Goal: Contribute content: Add original content to the website for others to see

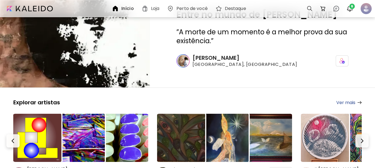
scroll to position [55, 0]
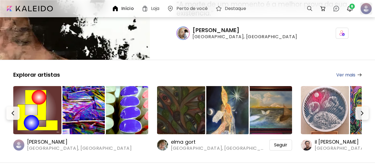
click at [367, 8] on div at bounding box center [366, 8] width 12 height 12
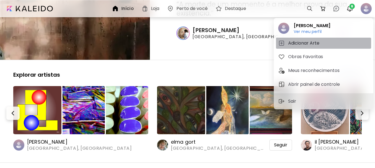
click at [295, 42] on h5 "Adicionar Arte" at bounding box center [304, 43] width 33 height 7
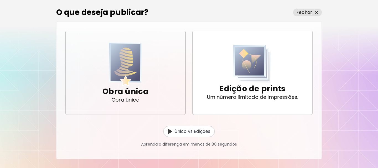
click at [126, 60] on img "button" at bounding box center [125, 64] width 33 height 43
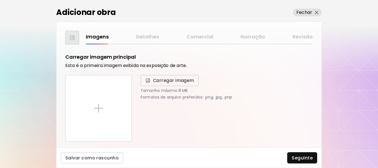
click at [162, 80] on span "Carregar imagem" at bounding box center [173, 80] width 41 height 7
click at [0, 0] on input "Carregar imagem" at bounding box center [0, 0] width 0 height 0
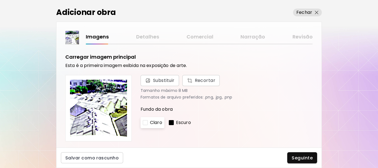
click at [180, 122] on p "Escuro" at bounding box center [183, 122] width 15 height 7
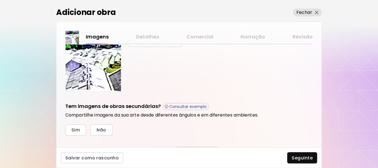
scroll to position [166, 0]
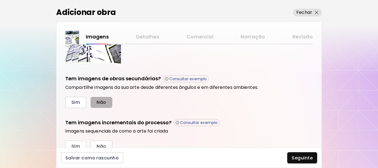
click at [104, 100] on span "Não" at bounding box center [101, 102] width 9 height 6
click at [98, 142] on button "Não" at bounding box center [101, 145] width 22 height 11
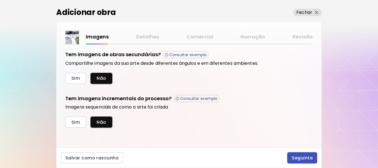
click at [302, 158] on span "Seguinte" at bounding box center [301, 158] width 21 height 6
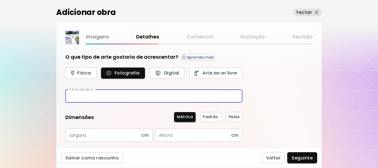
click at [129, 94] on input "text" at bounding box center [153, 96] width 177 height 13
type input "********"
click at [95, 134] on input "text" at bounding box center [103, 135] width 76 height 13
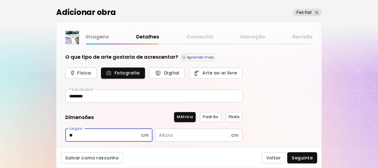
type input "**"
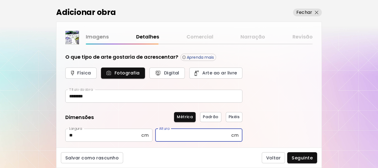
click at [192, 136] on input "text" at bounding box center [193, 135] width 76 height 13
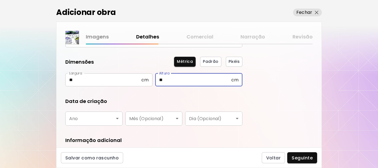
type input "**"
click at [102, 117] on body "[DOMAIN_NAME]/tiagocruz Adicionar obras Gerencie suas obras Editar Perfil My Bi…" at bounding box center [189, 84] width 378 height 168
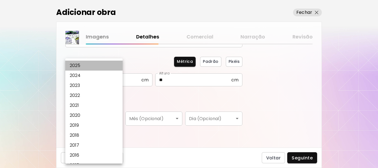
click at [87, 65] on li "2025" at bounding box center [95, 66] width 60 height 10
type input "****"
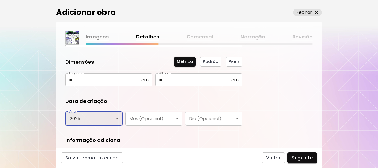
scroll to position [93, 0]
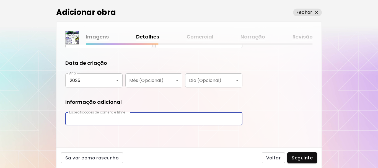
click at [152, 118] on input "text" at bounding box center [153, 118] width 177 height 13
type input "**********"
click at [304, 158] on span "Seguinte" at bounding box center [301, 158] width 21 height 6
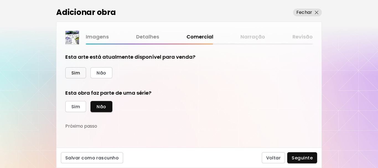
click at [71, 71] on button "Sim" at bounding box center [75, 72] width 21 height 11
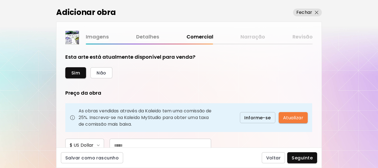
scroll to position [55, 0]
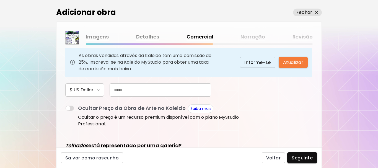
click at [141, 89] on input "text" at bounding box center [160, 89] width 101 height 13
type input "***"
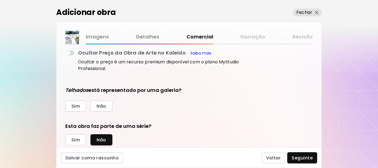
scroll to position [126, 0]
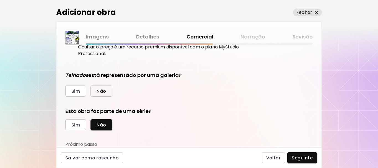
click at [101, 90] on span "Não" at bounding box center [101, 91] width 9 height 6
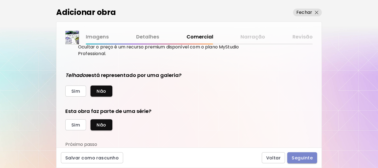
click at [303, 155] on span "Seguinte" at bounding box center [301, 158] width 21 height 6
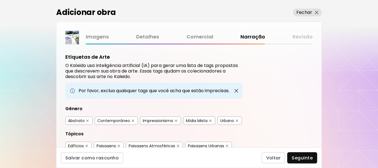
click at [87, 119] on button "button" at bounding box center [87, 121] width 4 height 4
click at [175, 121] on img "button" at bounding box center [176, 120] width 2 height 2
click at [209, 119] on img "button" at bounding box center [210, 120] width 2 height 2
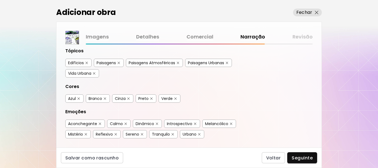
scroll to position [111, 0]
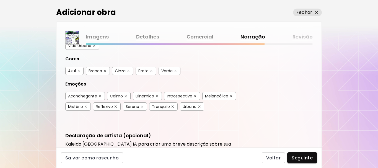
click at [99, 97] on img "button" at bounding box center [100, 96] width 2 height 2
click at [156, 97] on img "button" at bounding box center [157, 96] width 2 height 2
click at [86, 108] on img "button" at bounding box center [86, 106] width 2 height 2
click at [115, 108] on img "button" at bounding box center [115, 106] width 2 height 2
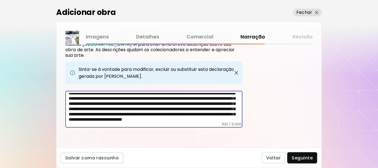
scroll to position [14, 0]
drag, startPoint x: 187, startPoint y: 106, endPoint x: 98, endPoint y: 104, distance: 89.1
click at [98, 104] on textarea "**********" at bounding box center [156, 107] width 174 height 29
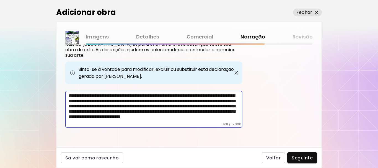
scroll to position [8, 0]
type textarea "**********"
click at [302, 157] on span "Seguinte" at bounding box center [301, 158] width 21 height 6
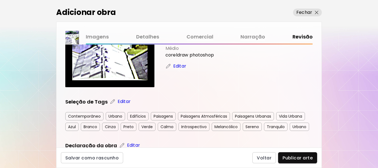
scroll to position [83, 0]
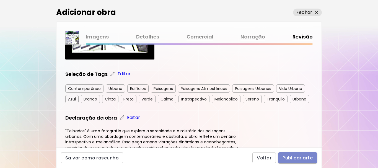
click at [296, 157] on span "Publicar arte" at bounding box center [297, 158] width 30 height 6
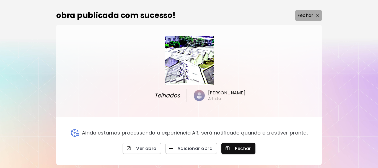
click at [304, 15] on p "Fechar" at bounding box center [305, 15] width 16 height 7
